Goal: Transaction & Acquisition: Book appointment/travel/reservation

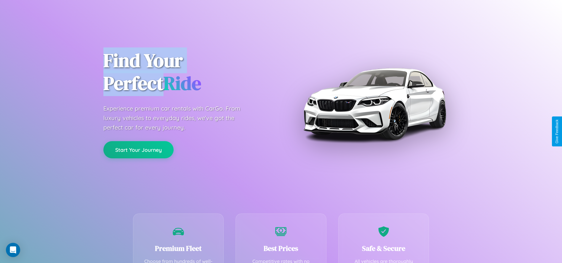
scroll to position [182, 0]
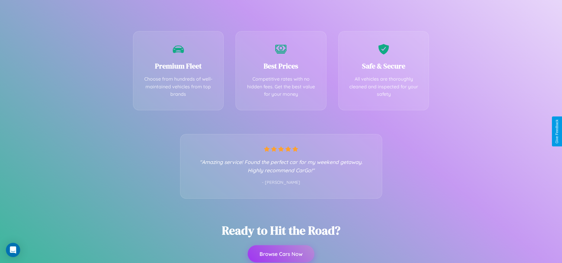
click at [281, 254] on button "Browse Cars Now" at bounding box center [281, 253] width 67 height 17
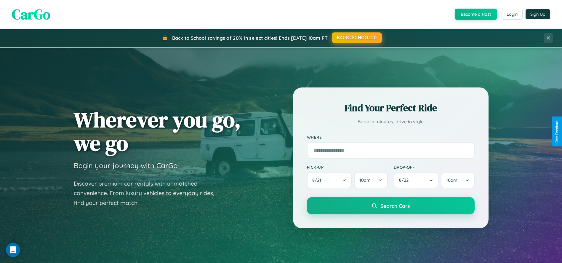
click at [356, 38] on button "BACK2SCHOOL20" at bounding box center [357, 37] width 50 height 11
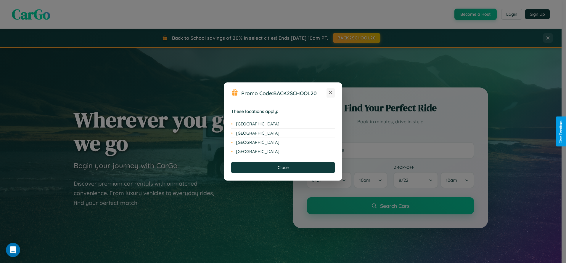
click at [331, 93] on icon at bounding box center [330, 92] width 3 height 3
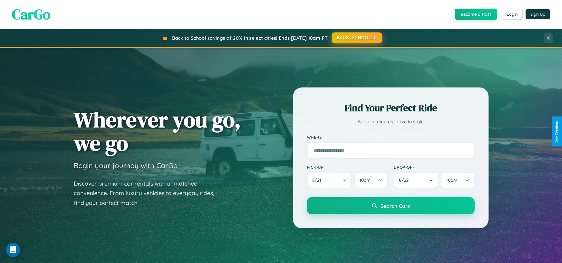
click at [356, 38] on button "BACK2SCHOOL20" at bounding box center [357, 37] width 50 height 11
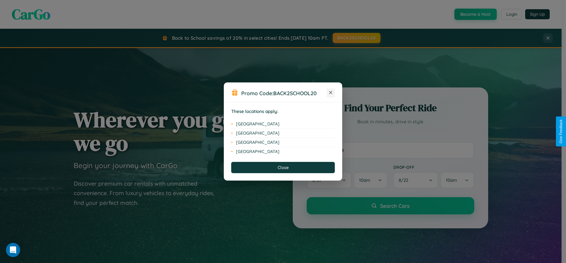
click at [331, 93] on icon at bounding box center [330, 92] width 3 height 3
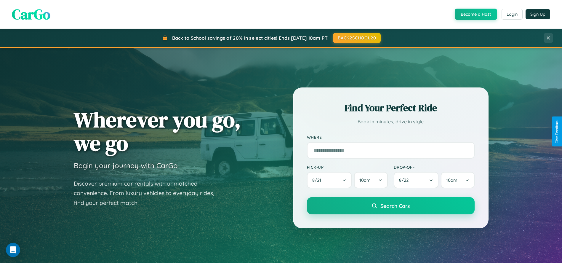
scroll to position [253, 0]
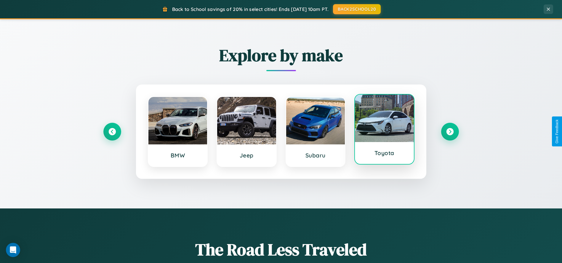
click at [384, 129] on div at bounding box center [384, 117] width 59 height 47
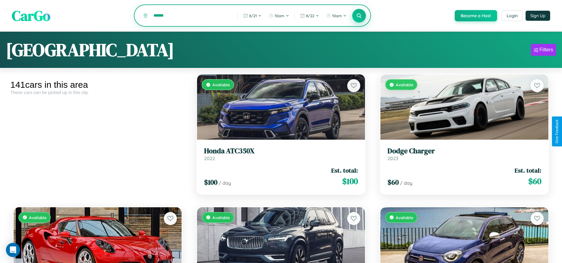
type input "******"
click at [359, 16] on icon at bounding box center [359, 16] width 6 height 6
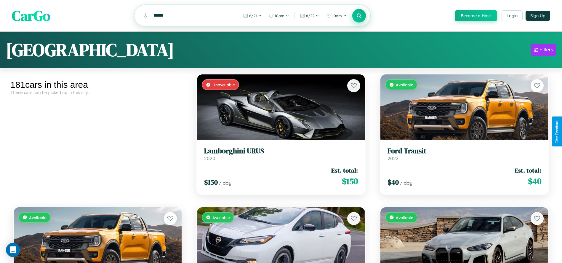
scroll to position [5525, 0]
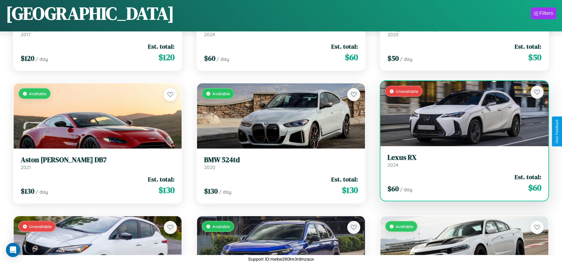
click at [461, 114] on div "Unavailable" at bounding box center [464, 113] width 168 height 65
click at [461, 113] on div "Unavailable" at bounding box center [464, 113] width 168 height 65
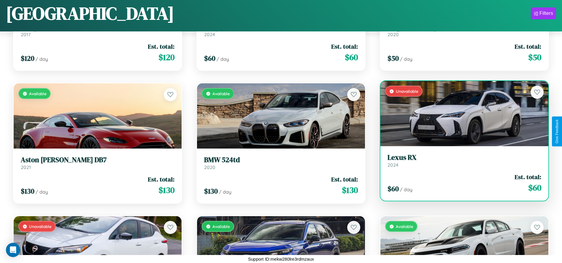
click at [461, 113] on div "Unavailable" at bounding box center [464, 113] width 168 height 65
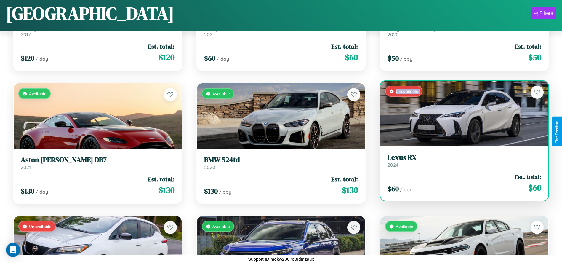
click at [461, 113] on div "Unavailable" at bounding box center [464, 113] width 168 height 65
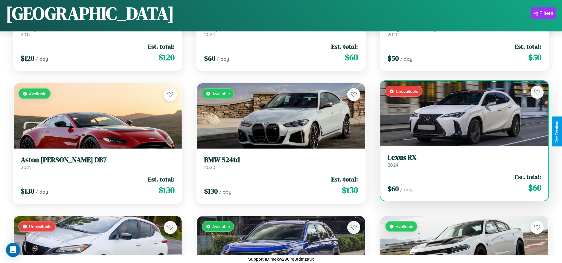
click at [461, 113] on div "Unavailable" at bounding box center [464, 113] width 168 height 65
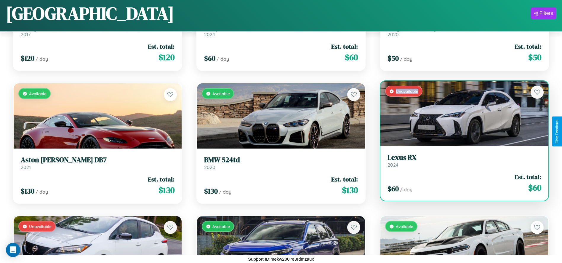
click at [461, 113] on div "Unavailable" at bounding box center [464, 113] width 168 height 65
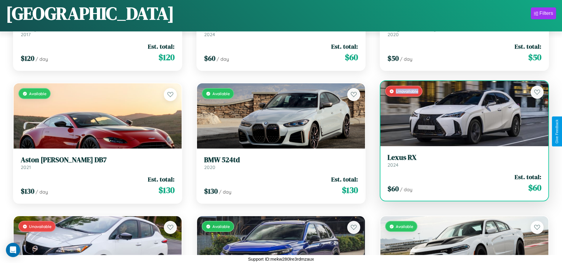
click at [461, 160] on h3 "Lexus RX" at bounding box center [464, 157] width 154 height 9
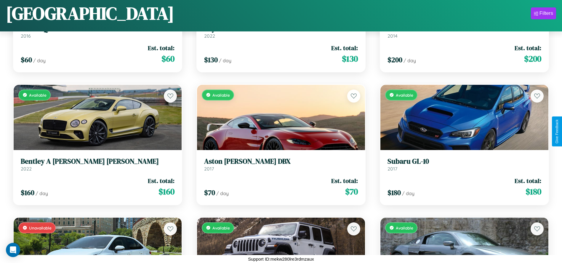
scroll to position [5923, 0]
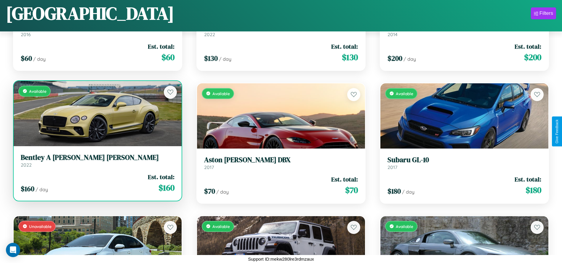
click at [97, 113] on div "Available" at bounding box center [98, 113] width 168 height 65
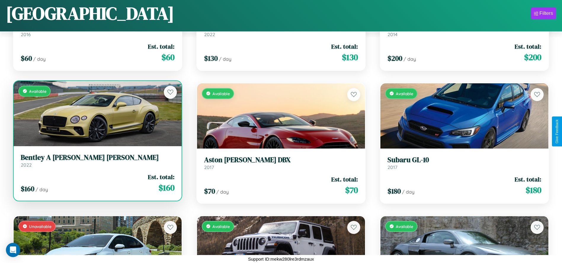
click at [97, 113] on div "Available" at bounding box center [98, 113] width 168 height 65
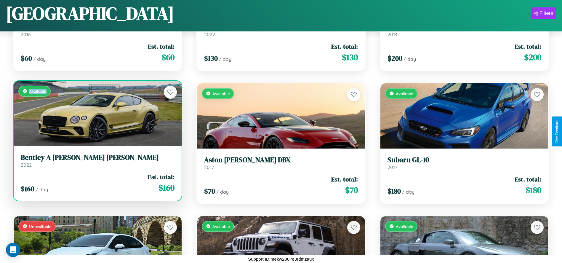
click at [97, 113] on div "Available" at bounding box center [98, 113] width 168 height 65
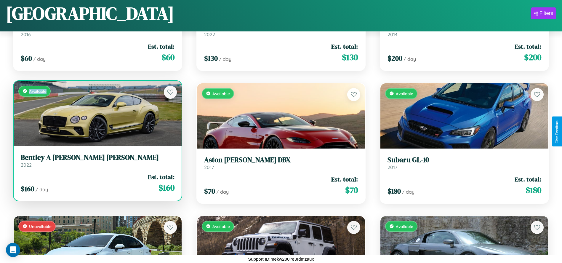
click at [97, 113] on div "Available" at bounding box center [98, 113] width 168 height 65
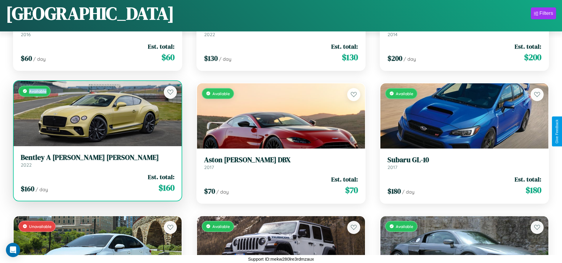
click at [97, 113] on div "Available" at bounding box center [98, 113] width 168 height 65
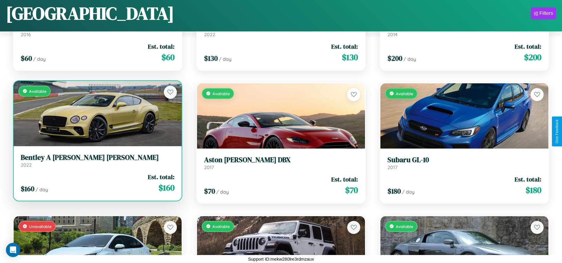
click at [97, 160] on h3 "[PERSON_NAME] A [PERSON_NAME] [PERSON_NAME]" at bounding box center [98, 157] width 154 height 9
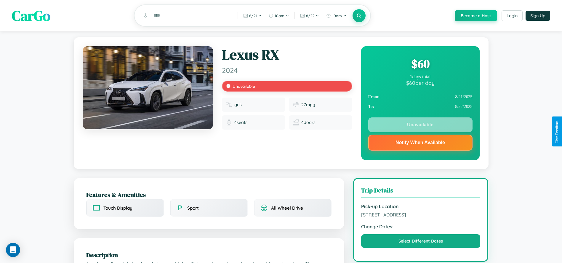
click at [420, 65] on div "$ 60" at bounding box center [420, 64] width 104 height 16
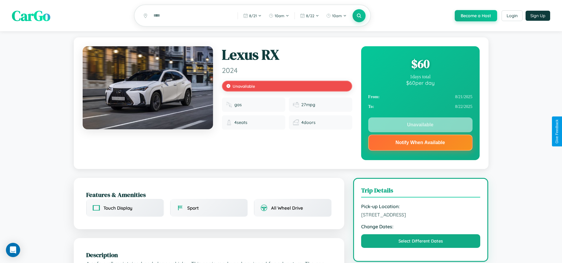
click at [420, 65] on div "$ 60" at bounding box center [420, 64] width 104 height 16
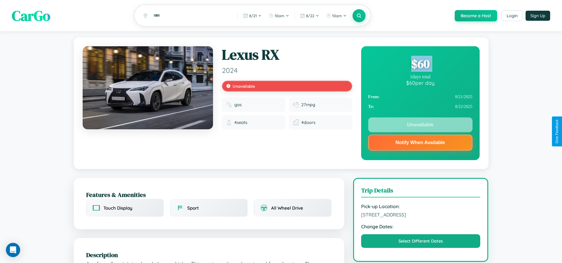
click at [420, 65] on div "$ 60" at bounding box center [420, 64] width 104 height 16
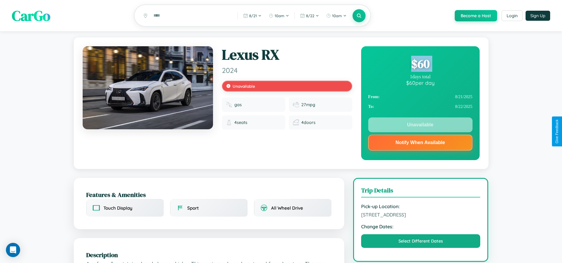
click at [420, 65] on div "$ 60" at bounding box center [420, 64] width 104 height 16
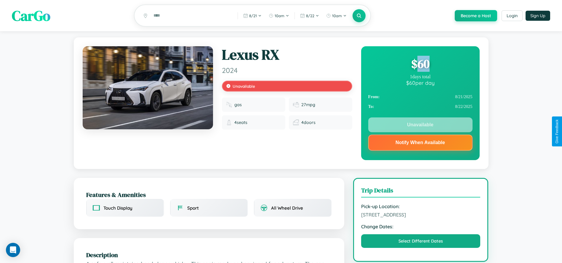
click at [420, 65] on div "$ 60" at bounding box center [420, 64] width 104 height 16
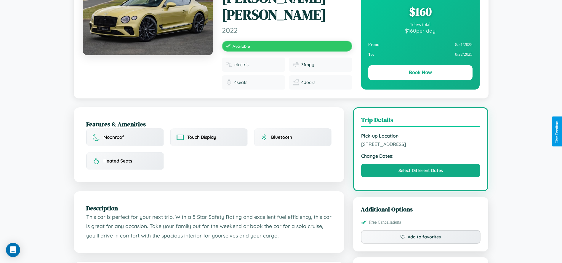
scroll to position [204, 0]
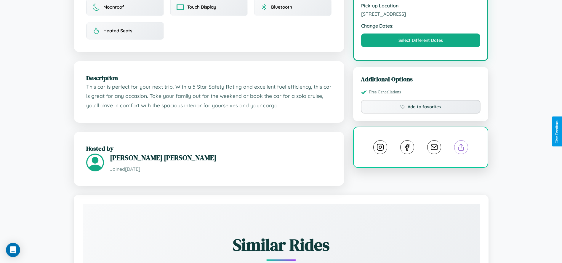
click at [461, 144] on line at bounding box center [461, 146] width 0 height 4
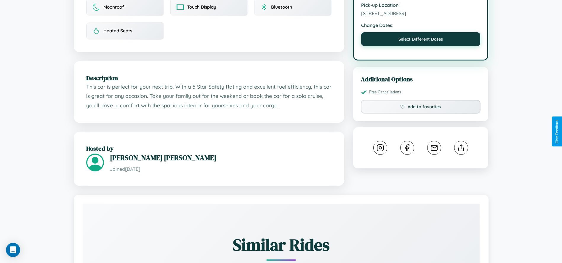
click at [421, 32] on button "Select Different Dates" at bounding box center [420, 39] width 119 height 14
select select "*"
select select "****"
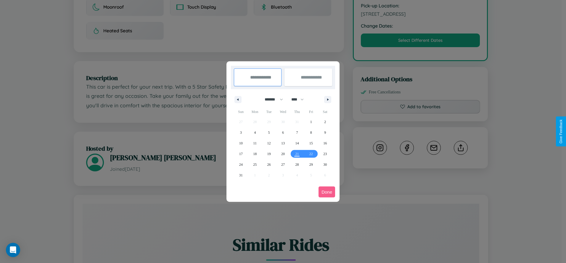
drag, startPoint x: 271, startPoint y: 99, endPoint x: 283, endPoint y: 119, distance: 22.9
click at [271, 99] on select "******* ******** ***** ***** *** **** **** ****** ********* ******* ******** **…" at bounding box center [272, 99] width 25 height 10
select select "*"
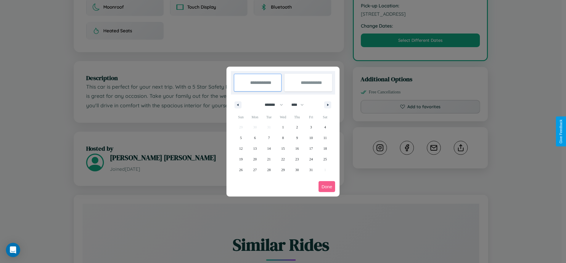
drag, startPoint x: 300, startPoint y: 105, endPoint x: 283, endPoint y: 119, distance: 22.3
click at [300, 105] on select "**** **** **** **** **** **** **** **** **** **** **** **** **** **** **** ****…" at bounding box center [297, 105] width 18 height 10
select select "****"
click at [325, 137] on span "10" at bounding box center [325, 137] width 4 height 11
type input "**********"
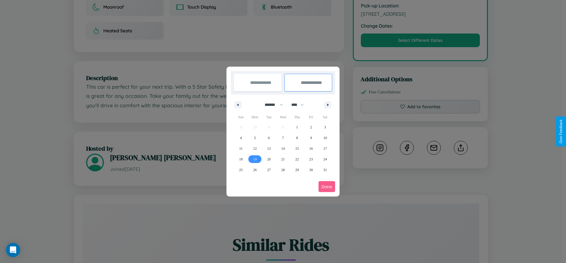
click at [255, 159] on span "19" at bounding box center [255, 159] width 4 height 11
type input "**********"
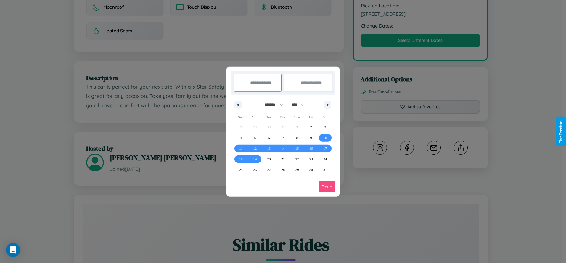
click at [327, 186] on button "Done" at bounding box center [327, 186] width 17 height 11
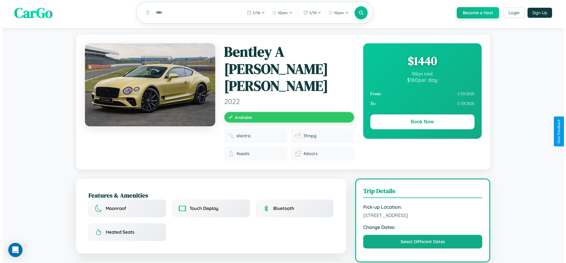
scroll to position [0, 0]
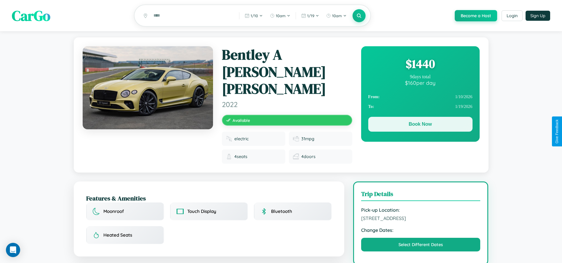
click at [420, 125] on button "Book Now" at bounding box center [420, 124] width 104 height 15
